Goal: Task Accomplishment & Management: Use online tool/utility

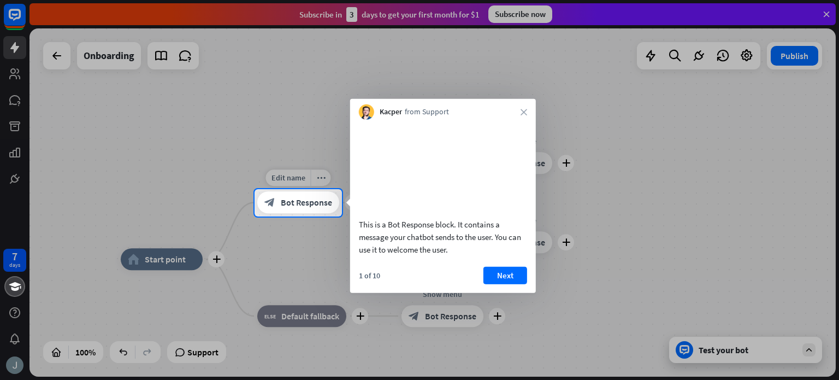
click at [295, 200] on span "Bot Response" at bounding box center [306, 202] width 51 height 11
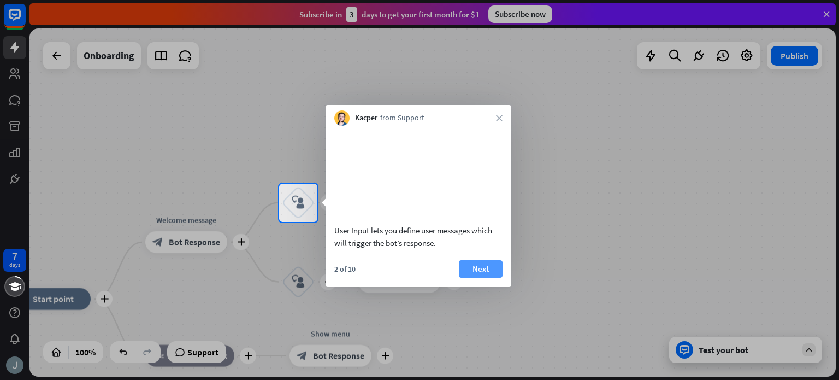
click at [476, 277] on button "Next" at bounding box center [481, 268] width 44 height 17
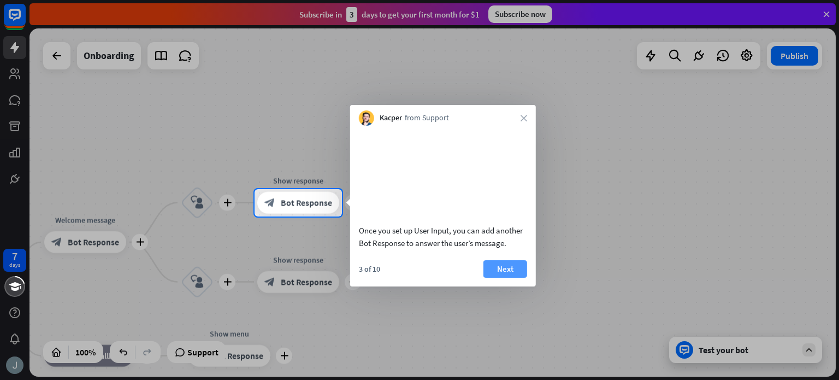
click at [518, 278] on button "Next" at bounding box center [505, 268] width 44 height 17
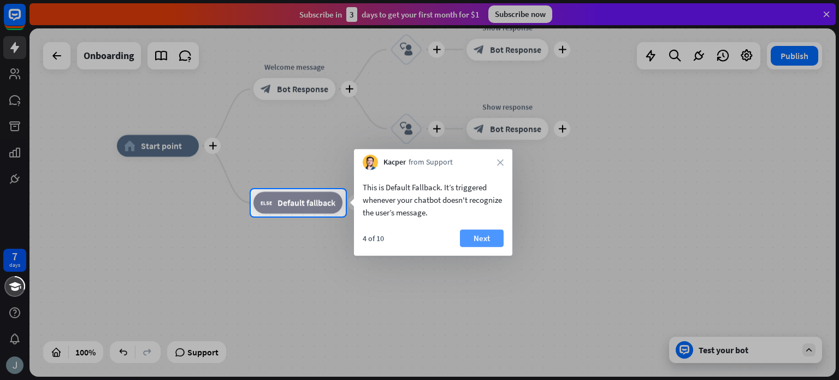
click at [470, 242] on button "Next" at bounding box center [482, 237] width 44 height 17
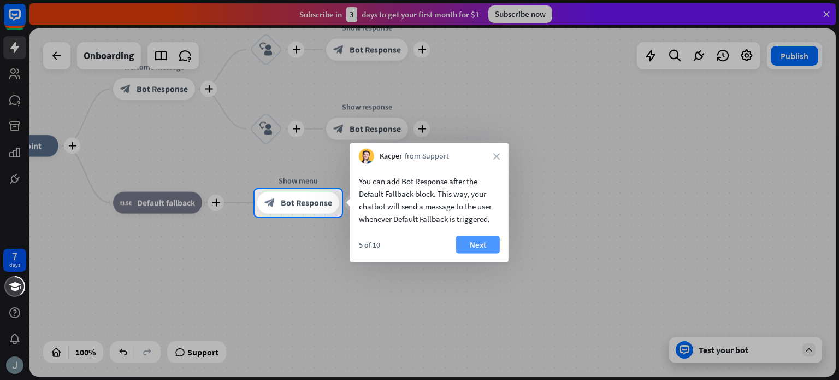
click at [479, 248] on button "Next" at bounding box center [478, 244] width 44 height 17
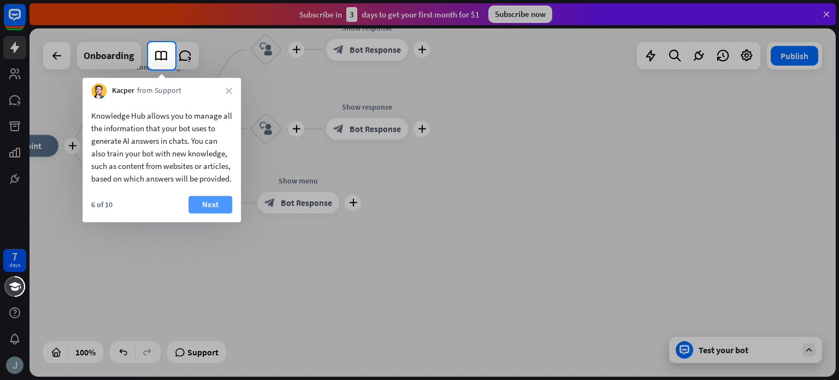
click at [214, 213] on button "Next" at bounding box center [210, 204] width 44 height 17
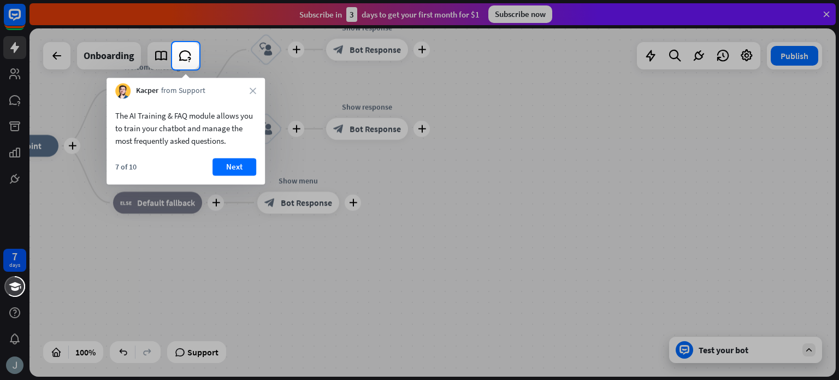
click at [260, 96] on div "Kacper from Support close" at bounding box center [186, 88] width 158 height 21
click at [252, 92] on icon "close" at bounding box center [253, 90] width 7 height 7
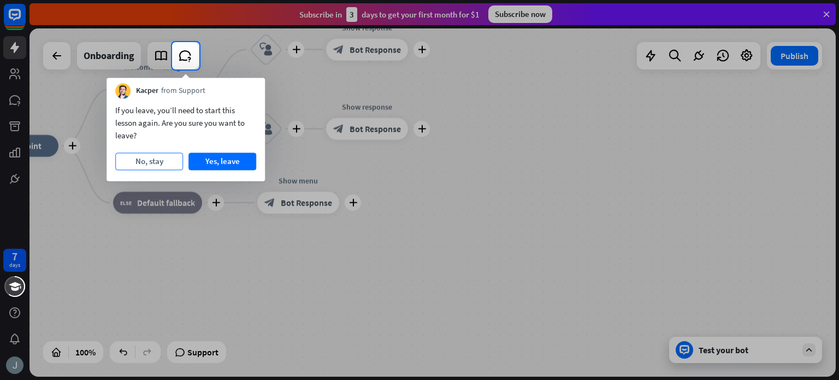
click at [156, 163] on button "No, stay" at bounding box center [149, 160] width 68 height 17
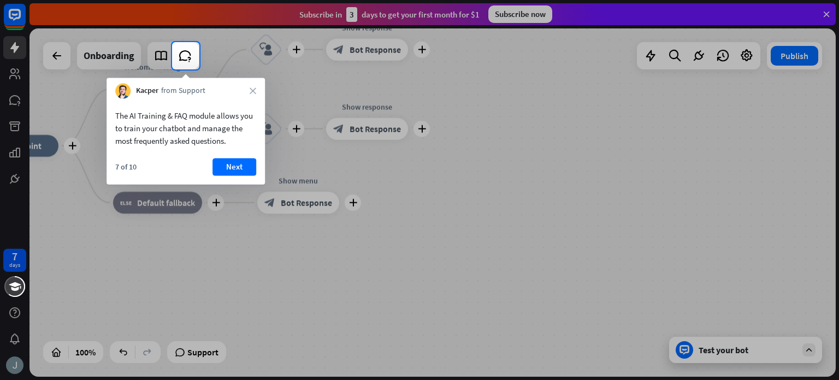
click at [248, 96] on div "Kacper from Support close" at bounding box center [186, 88] width 158 height 21
click at [252, 91] on icon "close" at bounding box center [253, 90] width 7 height 7
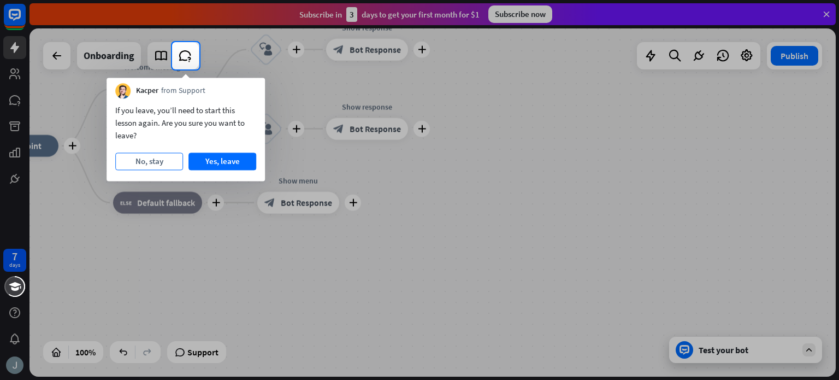
click at [151, 168] on button "No, stay" at bounding box center [149, 160] width 68 height 17
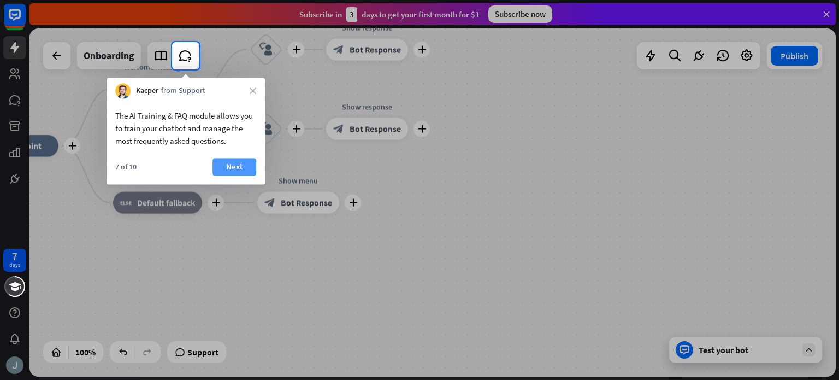
click at [244, 163] on button "Next" at bounding box center [234, 166] width 44 height 17
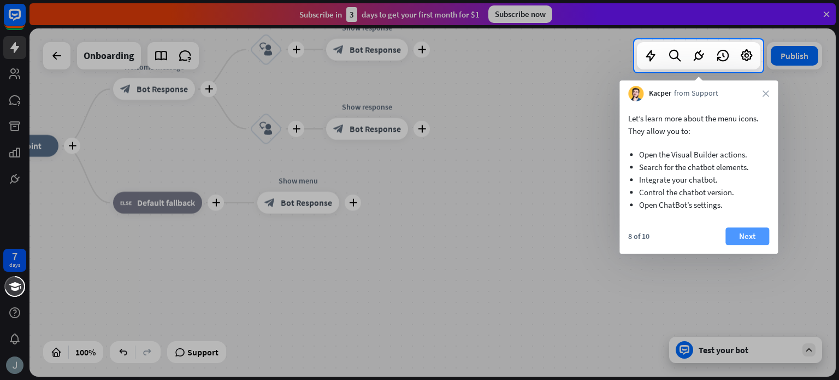
click at [745, 233] on button "Next" at bounding box center [747, 235] width 44 height 17
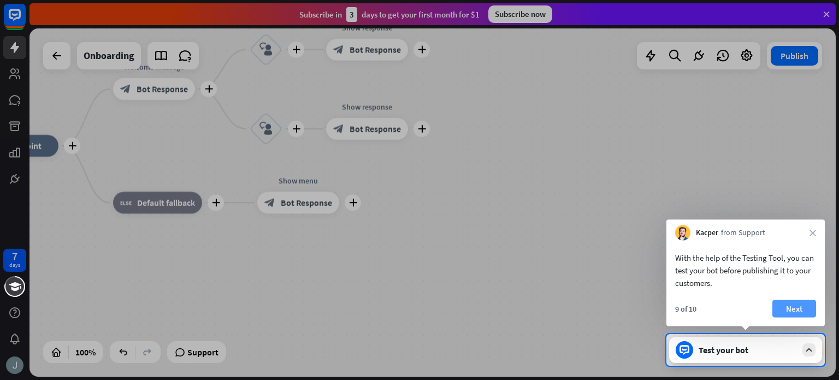
click at [791, 308] on button "Next" at bounding box center [794, 308] width 44 height 17
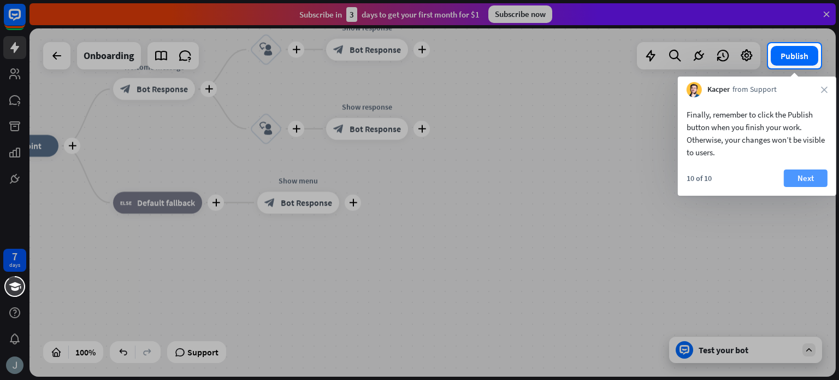
click at [805, 174] on button "Next" at bounding box center [806, 177] width 44 height 17
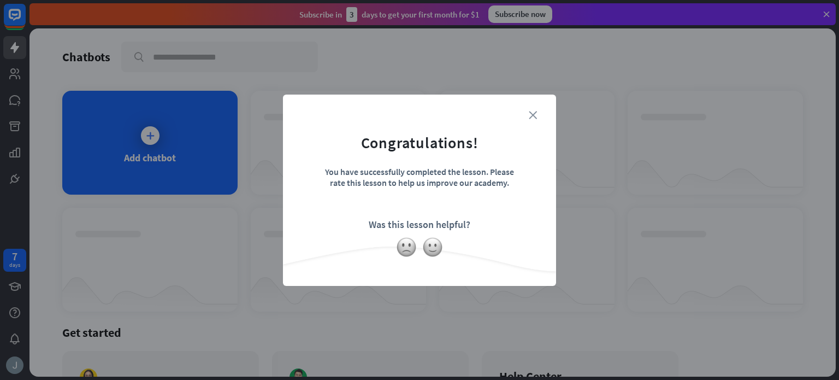
click at [529, 115] on icon "close" at bounding box center [533, 115] width 8 height 8
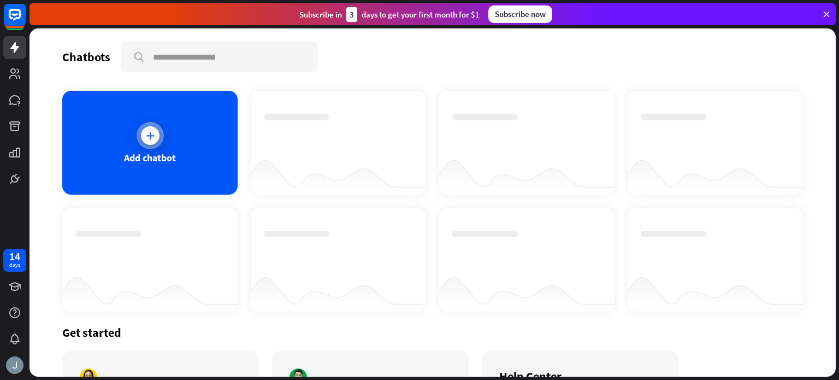
click at [151, 141] on div at bounding box center [150, 135] width 19 height 19
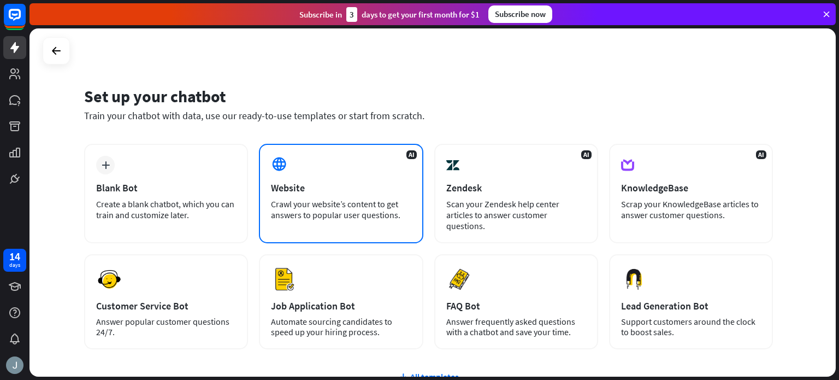
scroll to position [92, 0]
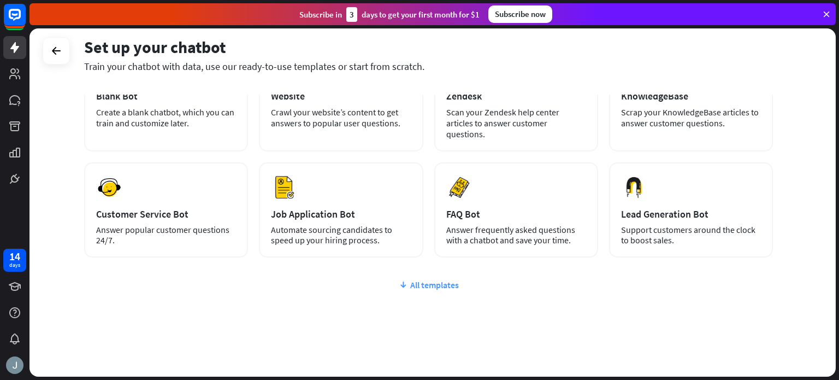
click at [420, 279] on div "All templates" at bounding box center [428, 284] width 689 height 11
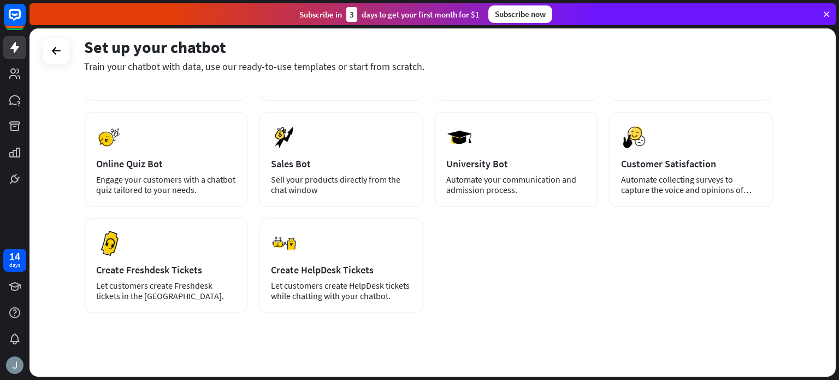
scroll to position [0, 0]
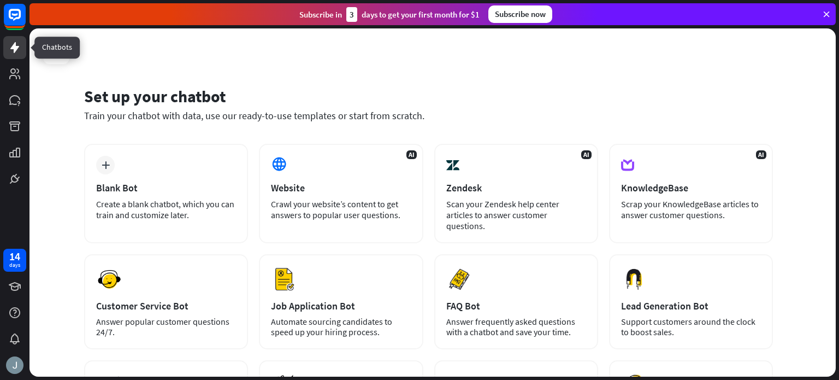
click at [14, 52] on icon at bounding box center [14, 47] width 9 height 11
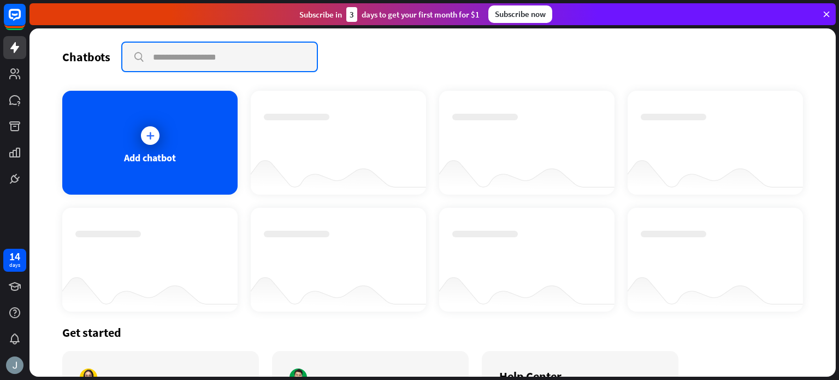
click at [208, 54] on input "text" at bounding box center [219, 57] width 194 height 28
type input "********"
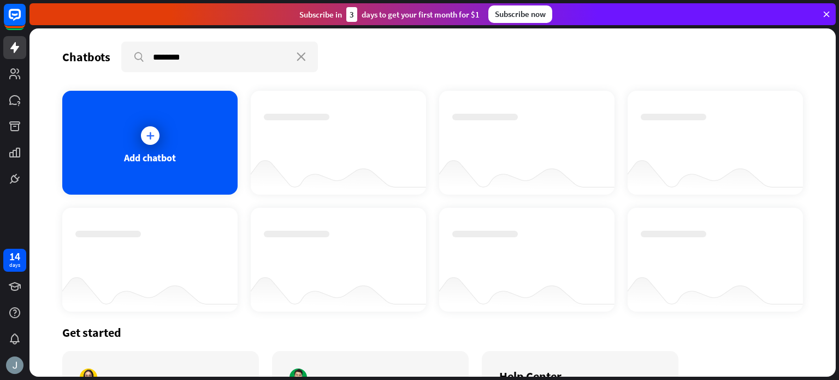
click at [498, 308] on div at bounding box center [526, 290] width 175 height 42
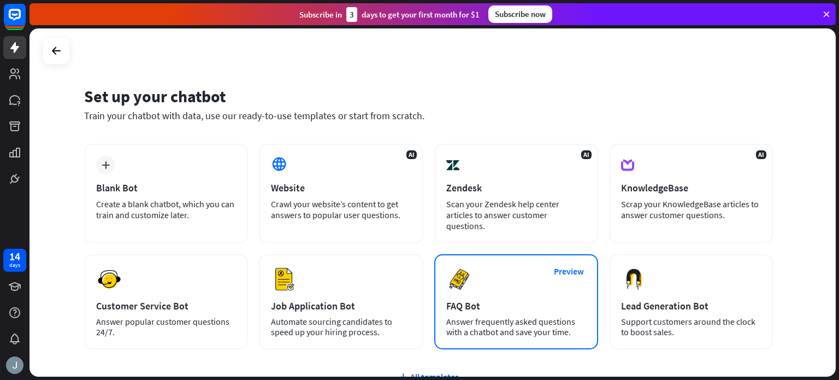
click at [545, 316] on div "Answer frequently asked questions with a chatbot and save your time." at bounding box center [516, 326] width 140 height 21
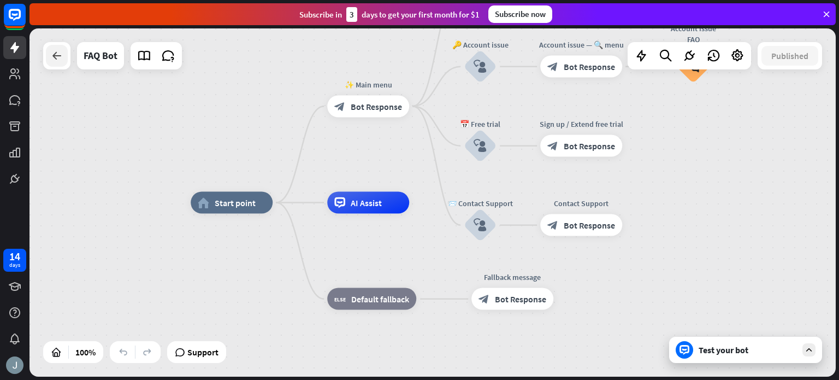
click at [49, 58] on div at bounding box center [57, 56] width 22 height 22
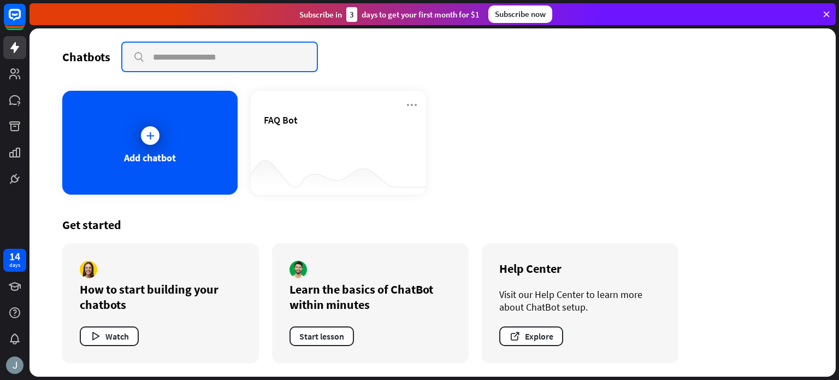
click at [231, 56] on input "text" at bounding box center [219, 57] width 194 height 28
type input "********"
click at [243, 65] on input "********" at bounding box center [219, 57] width 194 height 28
